Goal: Check status: Check status

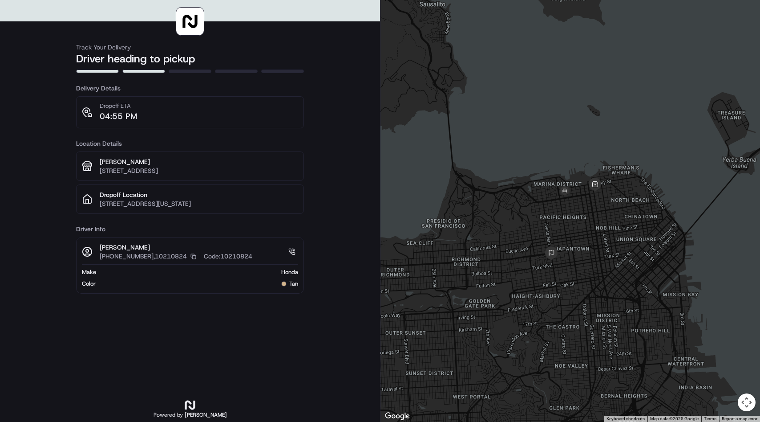
drag, startPoint x: 584, startPoint y: 279, endPoint x: 584, endPoint y: 255, distance: 24.0
click at [584, 255] on div at bounding box center [571, 211] width 380 height 422
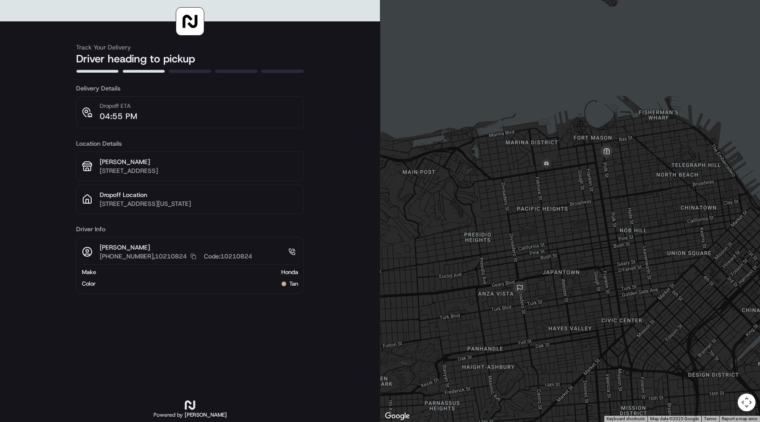
drag, startPoint x: 591, startPoint y: 165, endPoint x: 589, endPoint y: 217, distance: 52.1
click at [589, 218] on div at bounding box center [571, 211] width 380 height 422
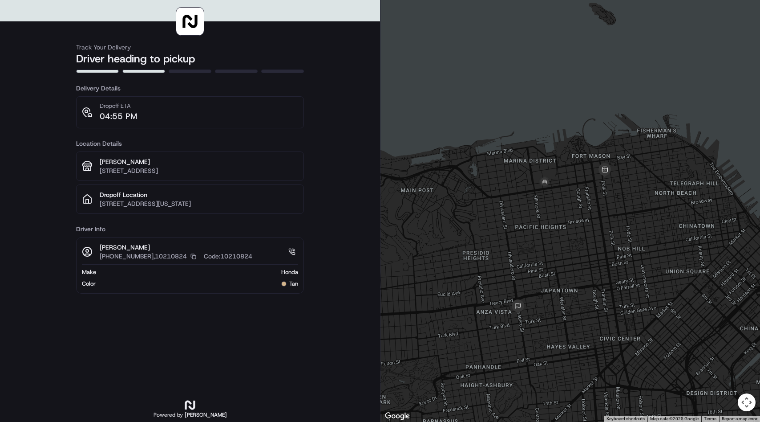
click at [652, 240] on div at bounding box center [571, 211] width 380 height 422
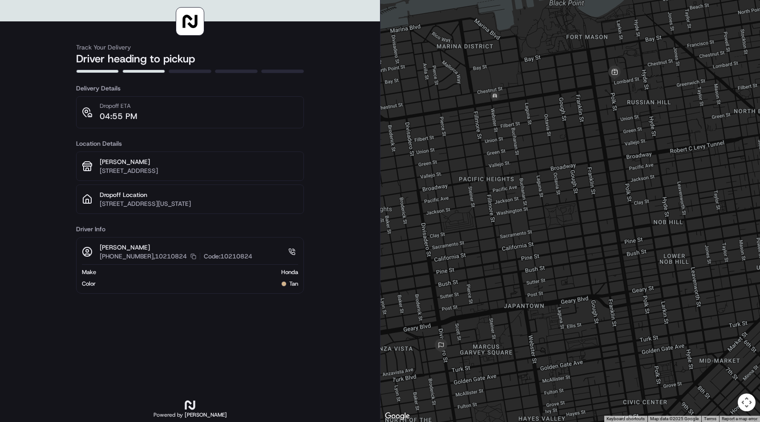
drag, startPoint x: 568, startPoint y: 268, endPoint x: 626, endPoint y: 233, distance: 68.1
click at [626, 233] on div at bounding box center [571, 211] width 380 height 422
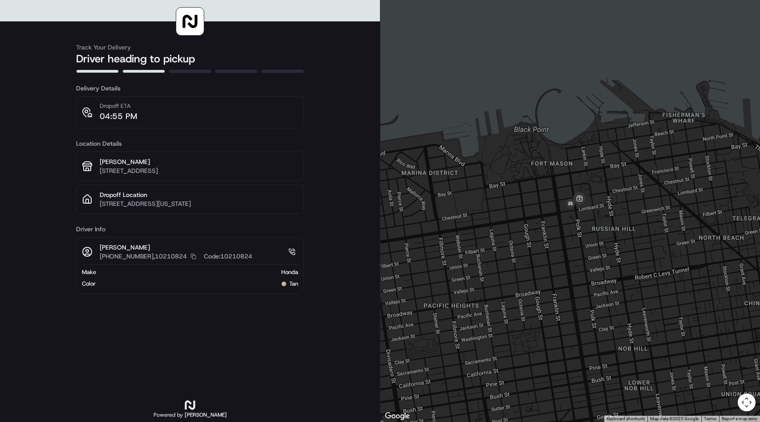
click at [195, 311] on div "Track Your Delivery Driver heading to pickup Delivery Details Dropoff ETA 04:55…" at bounding box center [190, 224] width 228 height 393
drag, startPoint x: 219, startPoint y: 256, endPoint x: 250, endPoint y: 258, distance: 31.2
click at [250, 258] on div "[PERSON_NAME] [PHONE_NUMBER],10210824 Copy [PHONE_NUMBER],10210824 Code: 102108…" at bounding box center [190, 252] width 216 height 18
click at [275, 373] on div "Track Your Delivery Driver heading to pickup Delivery Details Dropoff ETA 04:55…" at bounding box center [190, 224] width 228 height 393
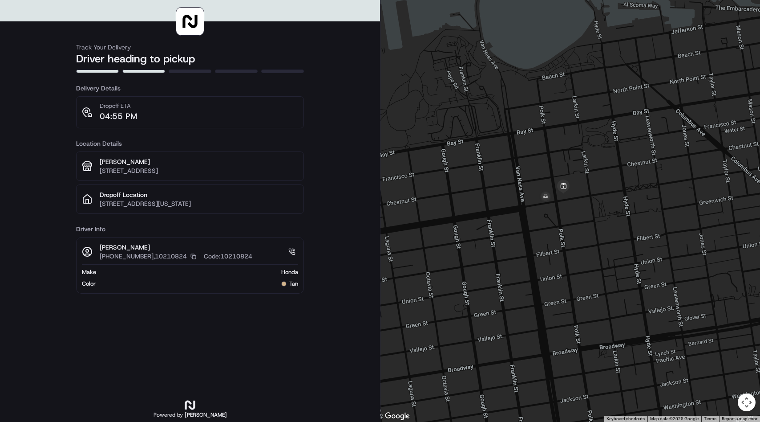
drag, startPoint x: 567, startPoint y: 203, endPoint x: 553, endPoint y: 272, distance: 71.2
click at [553, 272] on div at bounding box center [571, 211] width 380 height 422
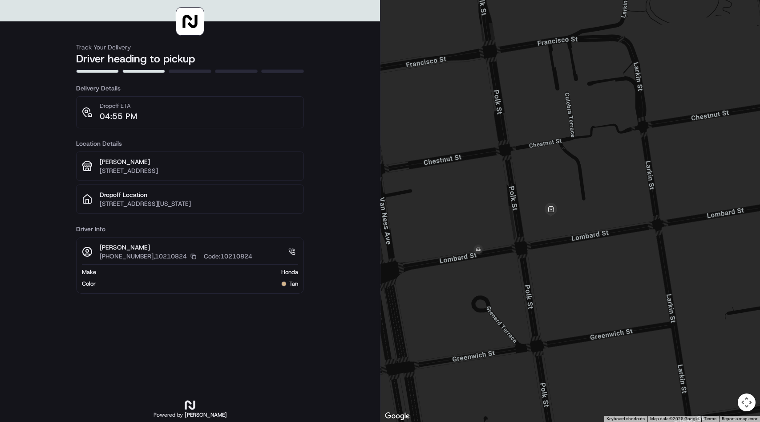
drag, startPoint x: 567, startPoint y: 194, endPoint x: 549, endPoint y: 248, distance: 56.7
click at [549, 248] on div at bounding box center [571, 211] width 380 height 422
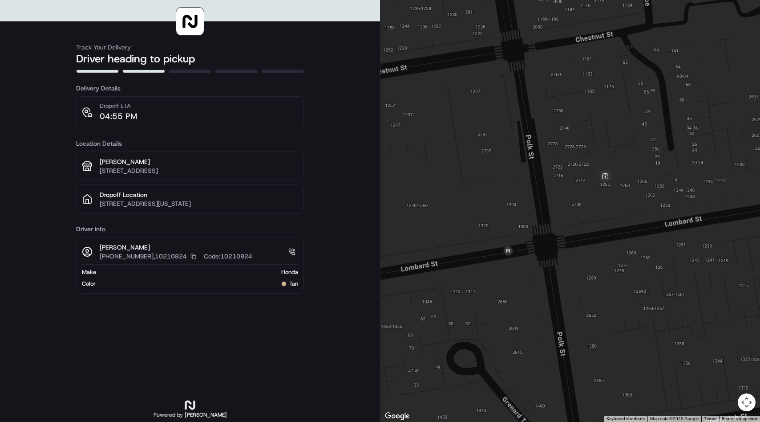
drag, startPoint x: 632, startPoint y: 241, endPoint x: 564, endPoint y: 289, distance: 82.6
click at [564, 289] on div at bounding box center [571, 211] width 380 height 422
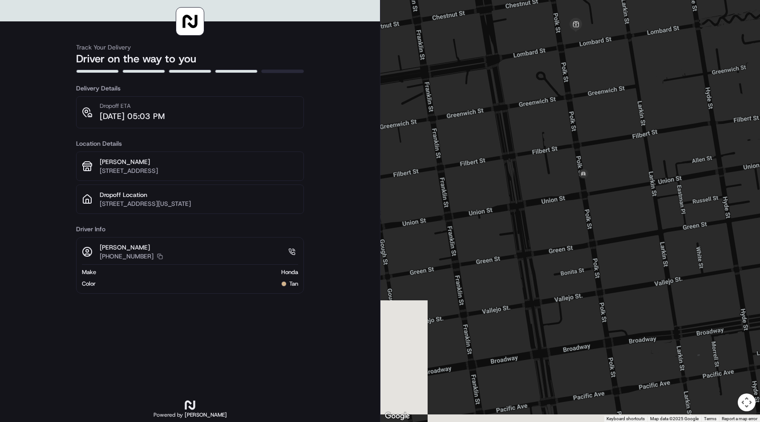
drag, startPoint x: 480, startPoint y: 188, endPoint x: 562, endPoint y: 176, distance: 82.4
click at [562, 176] on div at bounding box center [571, 211] width 380 height 422
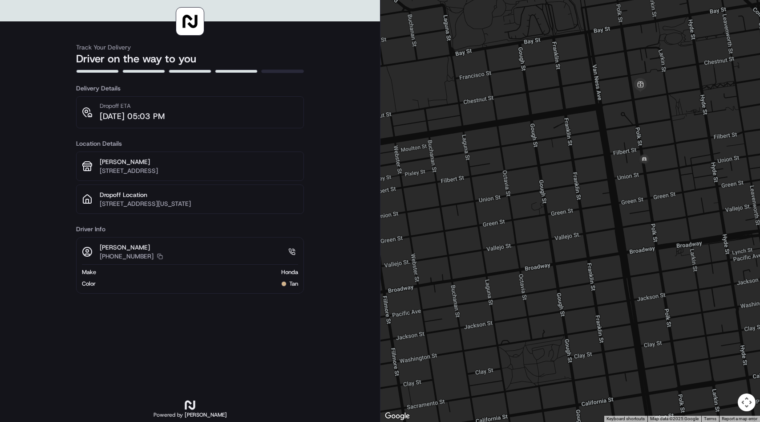
drag, startPoint x: 532, startPoint y: 229, endPoint x: 609, endPoint y: 215, distance: 78.4
click at [609, 215] on div at bounding box center [571, 211] width 380 height 422
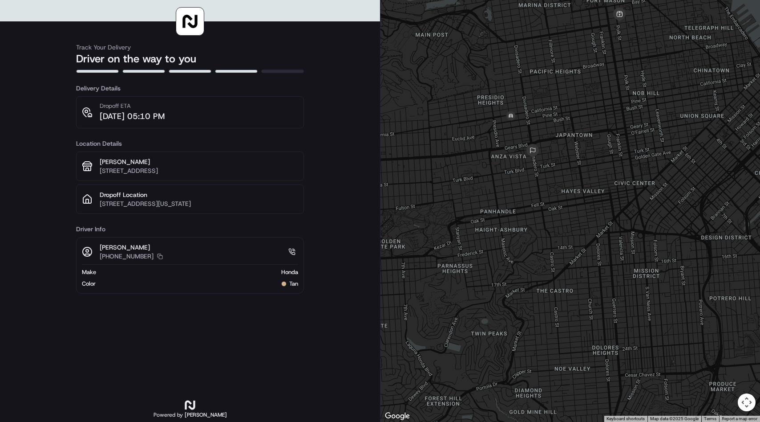
drag, startPoint x: 560, startPoint y: 277, endPoint x: 491, endPoint y: 187, distance: 113.4
click at [491, 187] on div at bounding box center [571, 211] width 380 height 422
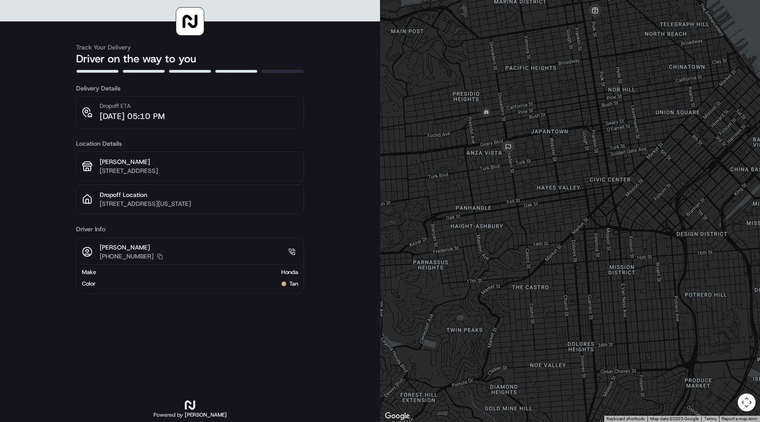
drag, startPoint x: 500, startPoint y: 143, endPoint x: 474, endPoint y: 140, distance: 26.0
click at [474, 140] on div at bounding box center [571, 211] width 380 height 422
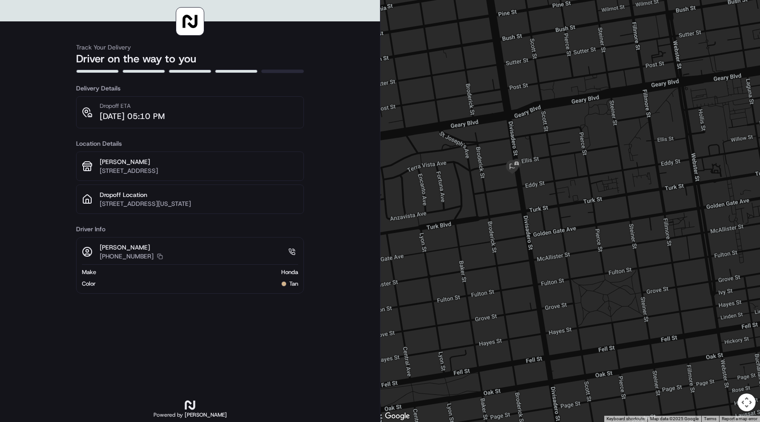
drag, startPoint x: 593, startPoint y: 132, endPoint x: 502, endPoint y: 214, distance: 122.0
click at [502, 212] on div at bounding box center [571, 211] width 380 height 422
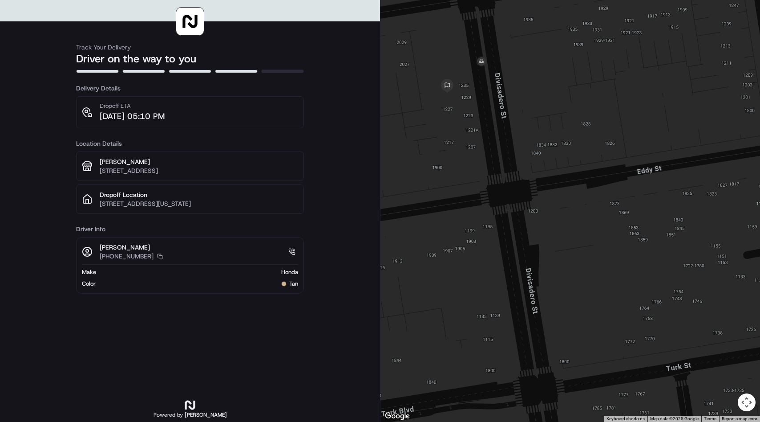
drag, startPoint x: 484, startPoint y: 36, endPoint x: 503, endPoint y: 187, distance: 153.0
click at [503, 188] on div at bounding box center [571, 211] width 380 height 422
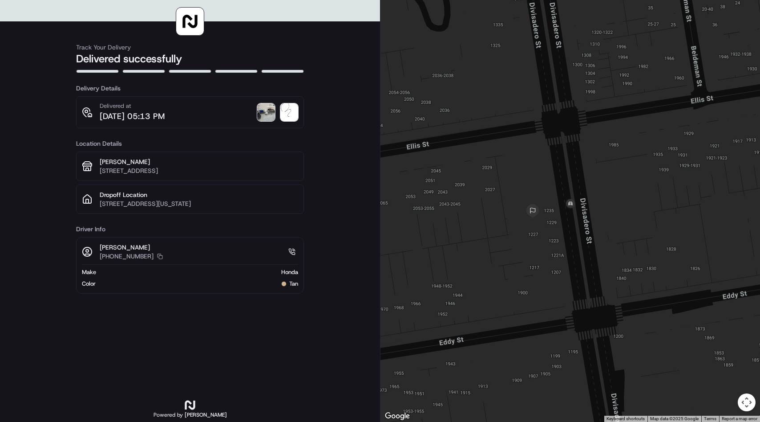
click at [267, 108] on img at bounding box center [266, 112] width 18 height 18
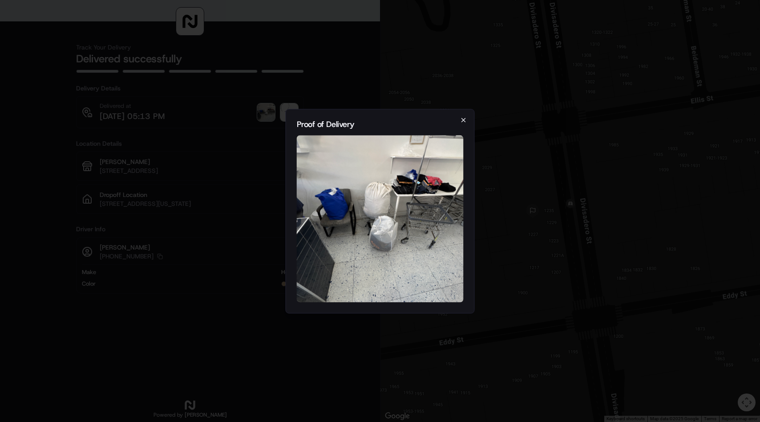
click at [465, 119] on icon "button" at bounding box center [463, 119] width 7 height 7
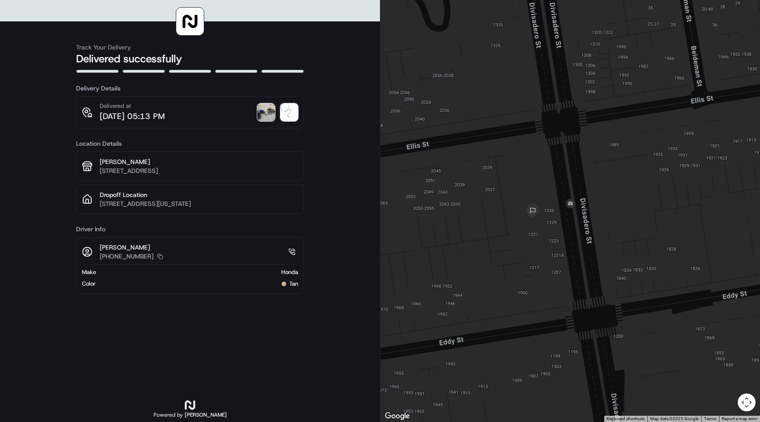
click at [292, 111] on img at bounding box center [289, 112] width 18 height 18
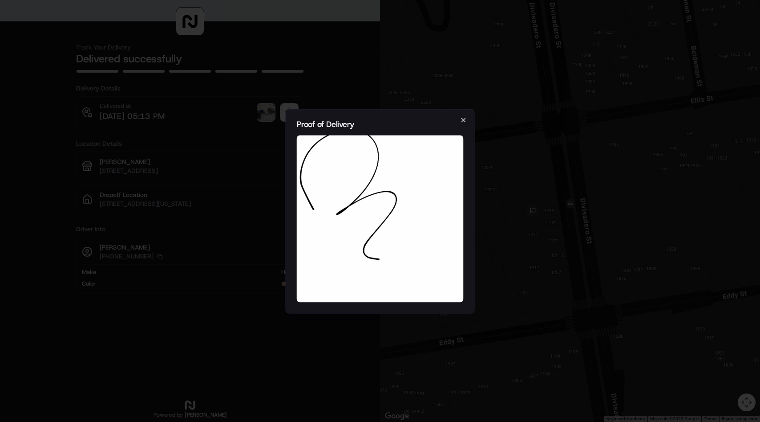
click at [462, 122] on icon "button" at bounding box center [463, 119] width 7 height 7
